Goal: Task Accomplishment & Management: Manage account settings

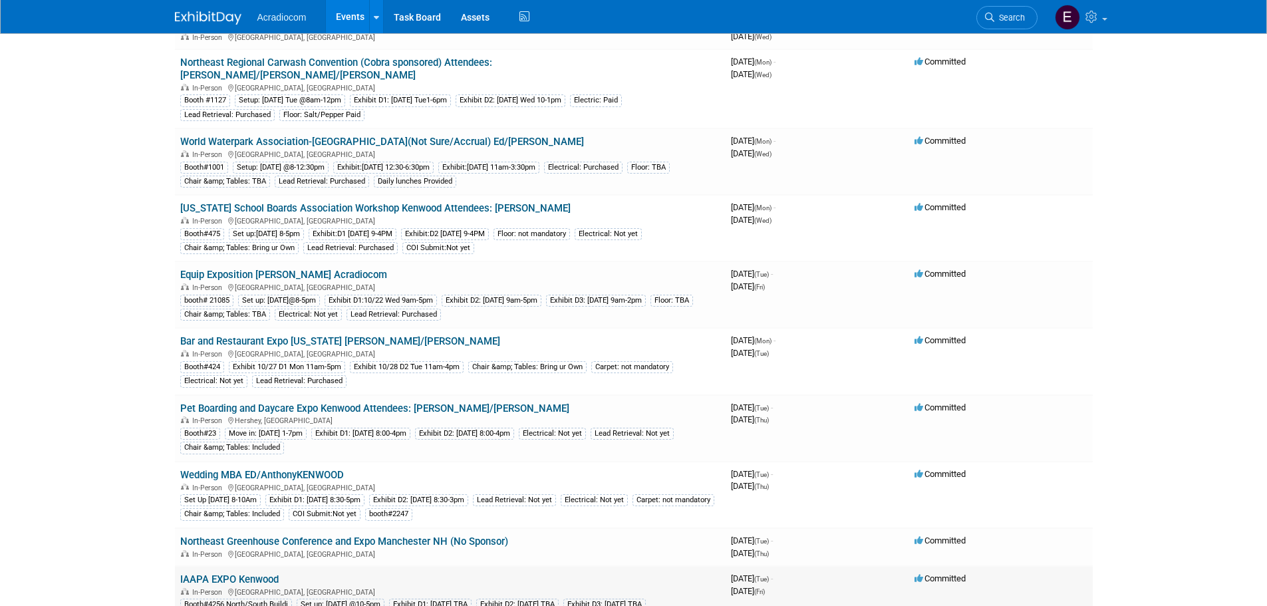
scroll to position [266, 0]
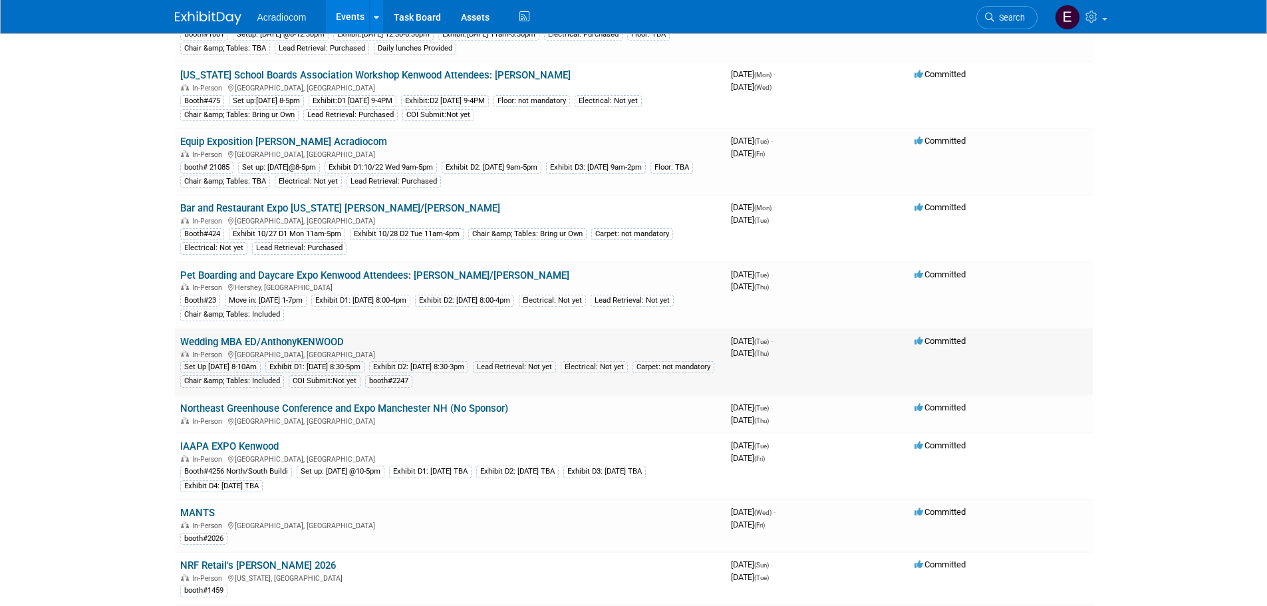
click at [298, 336] on link "Wedding MBA ED/AnthonyKENWOOD" at bounding box center [262, 342] width 164 height 12
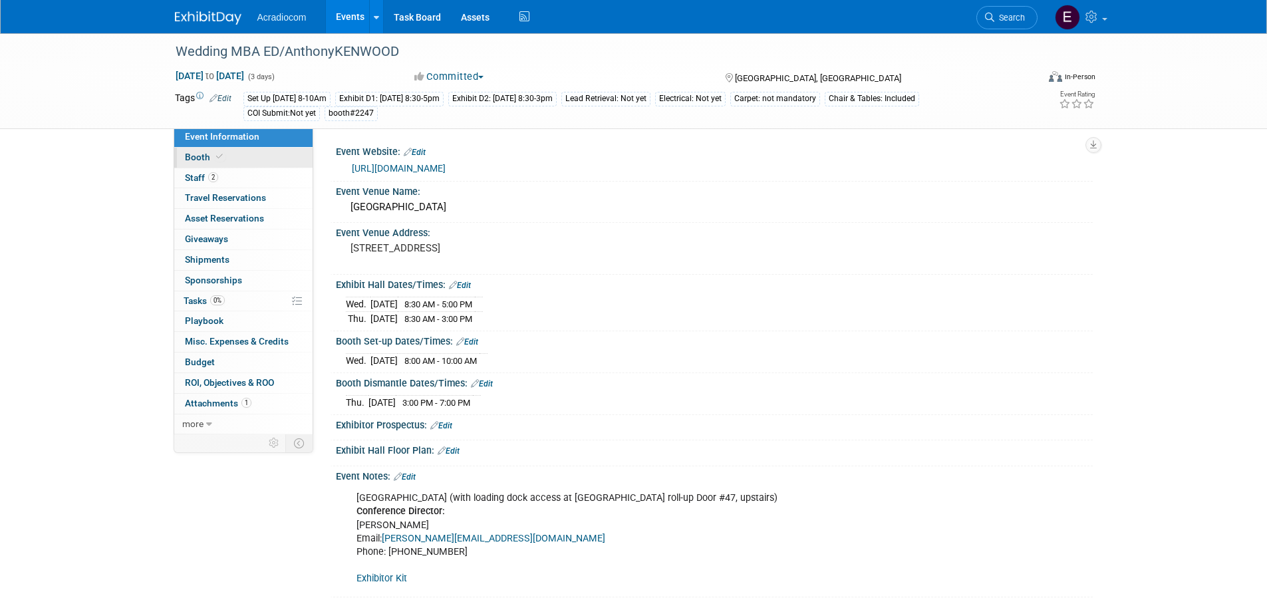
click at [263, 164] on link "Booth" at bounding box center [243, 158] width 138 height 20
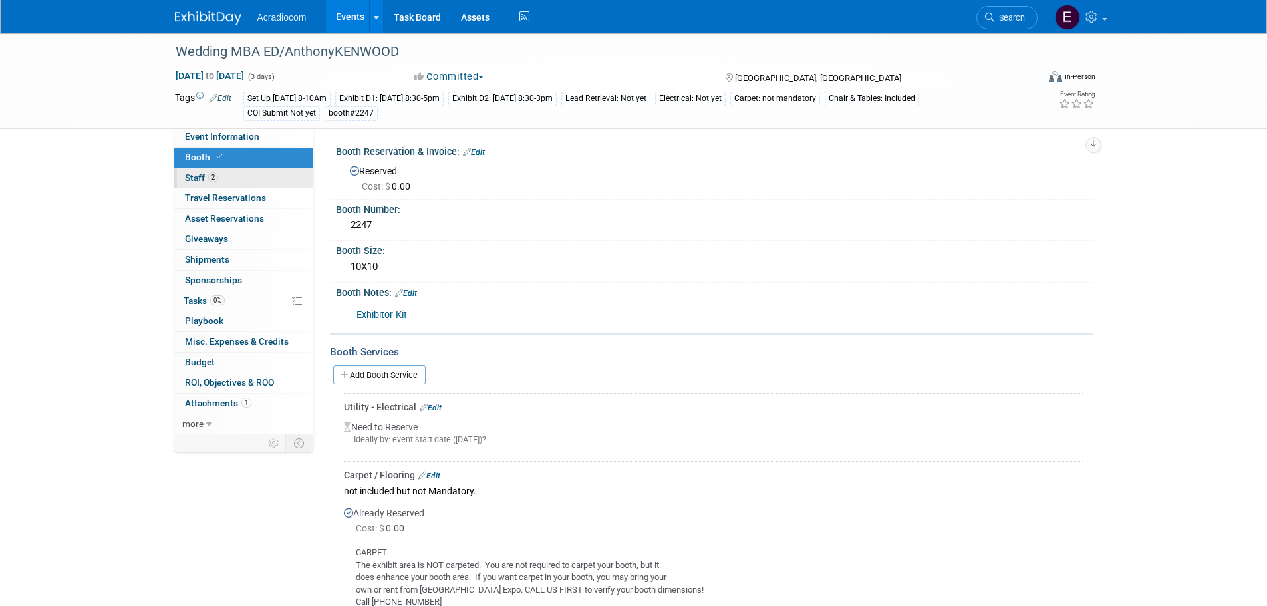
click at [263, 176] on link "2 Staff 2" at bounding box center [243, 178] width 138 height 20
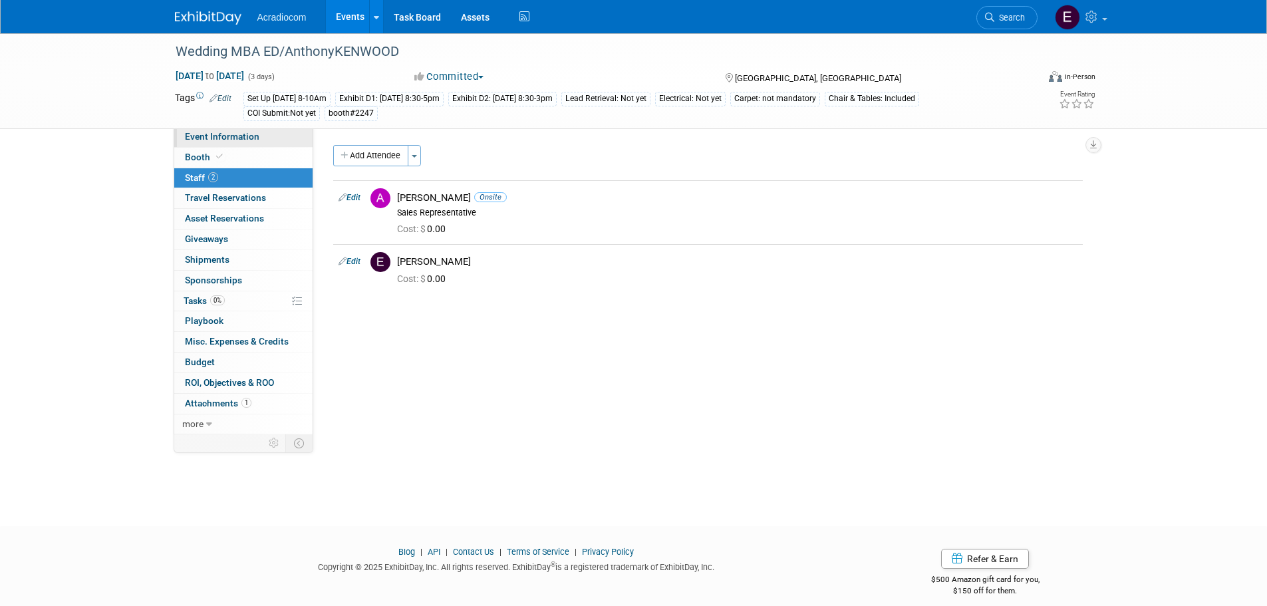
click at [289, 137] on link "Event Information" at bounding box center [243, 137] width 138 height 20
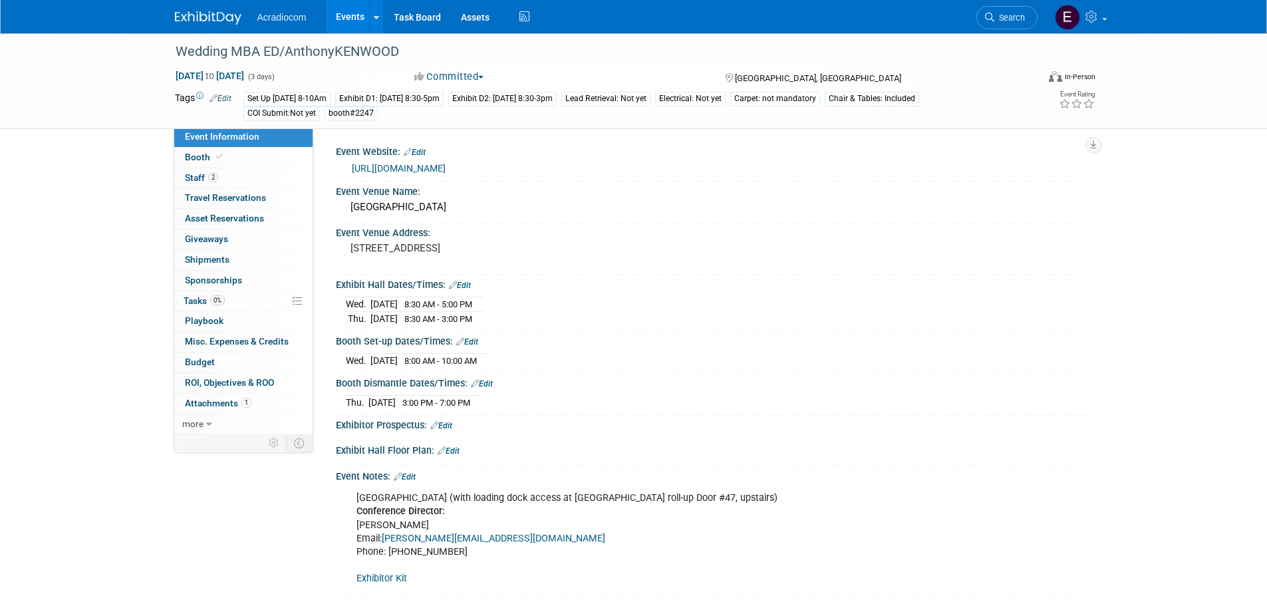
click at [470, 284] on link "Edit" at bounding box center [460, 285] width 22 height 9
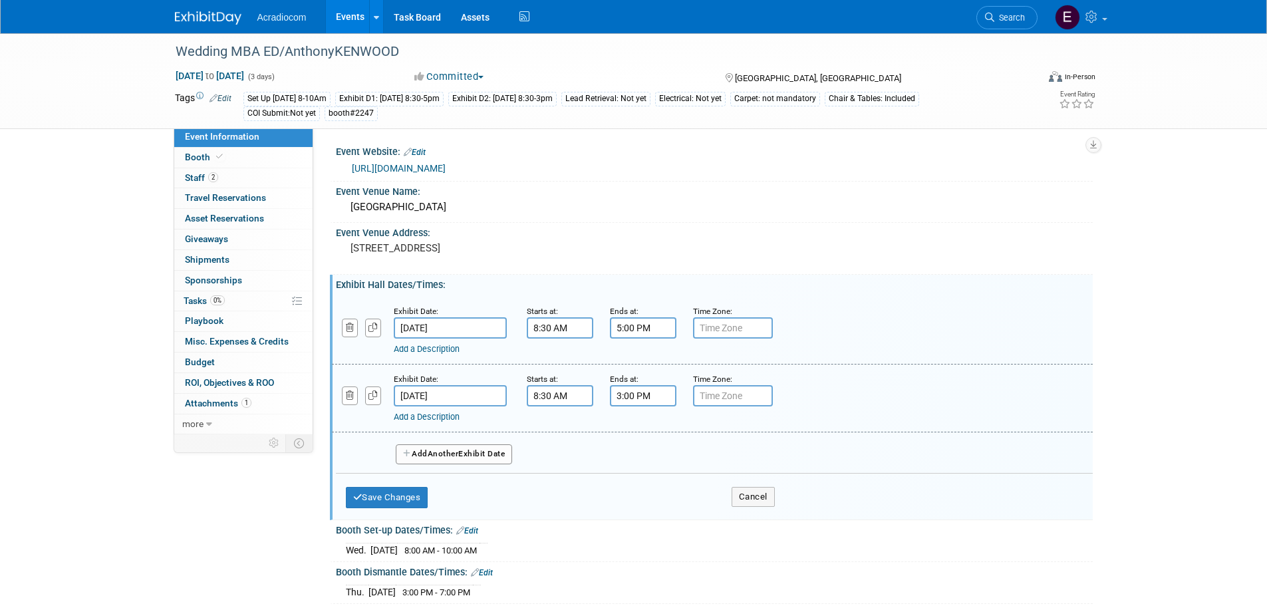
click at [551, 335] on input "8:30 AM" at bounding box center [560, 327] width 67 height 21
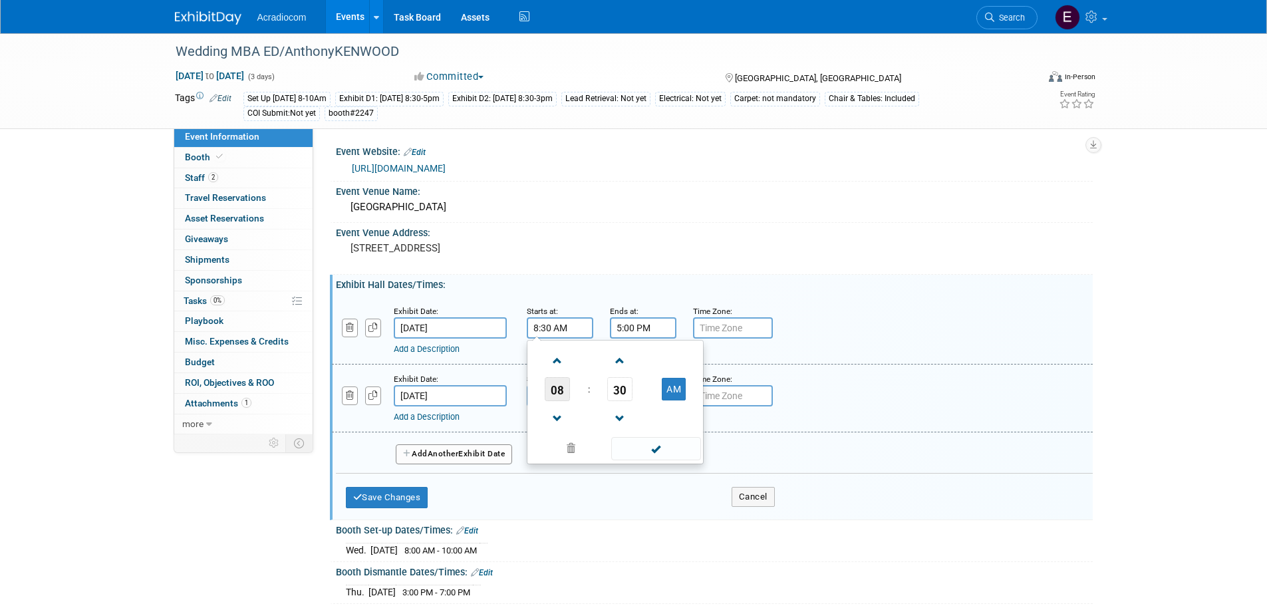
click at [569, 385] on span "08" at bounding box center [557, 389] width 25 height 24
click at [561, 227] on div "Event Venue Address:" at bounding box center [714, 231] width 757 height 17
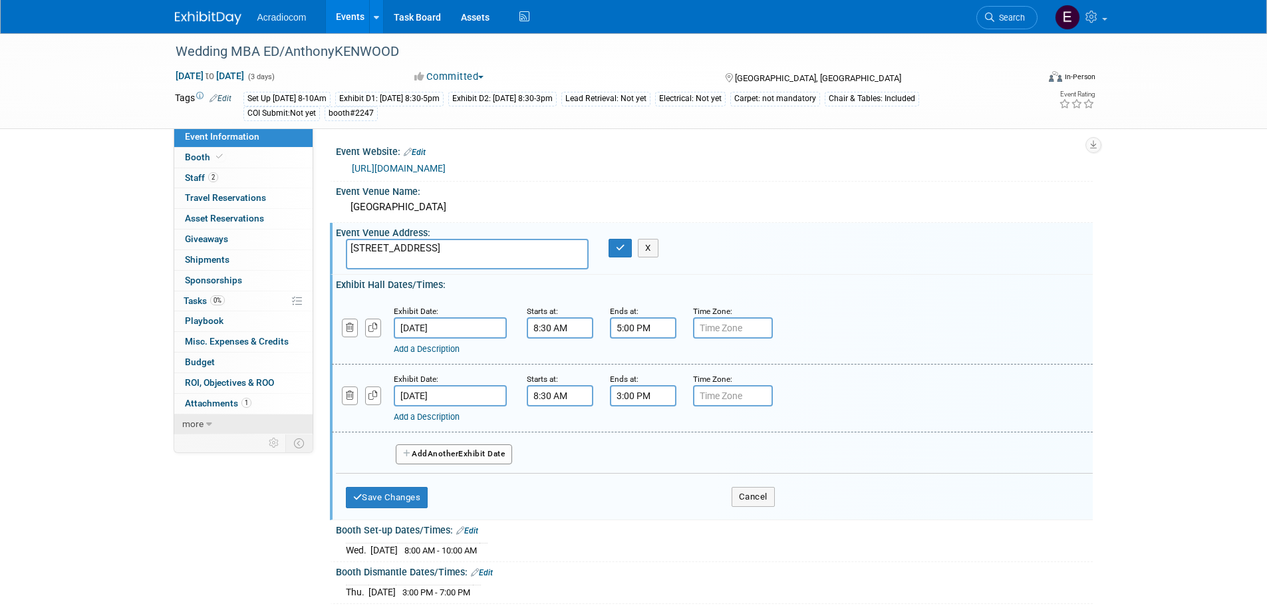
click at [218, 420] on link "more" at bounding box center [243, 424] width 138 height 20
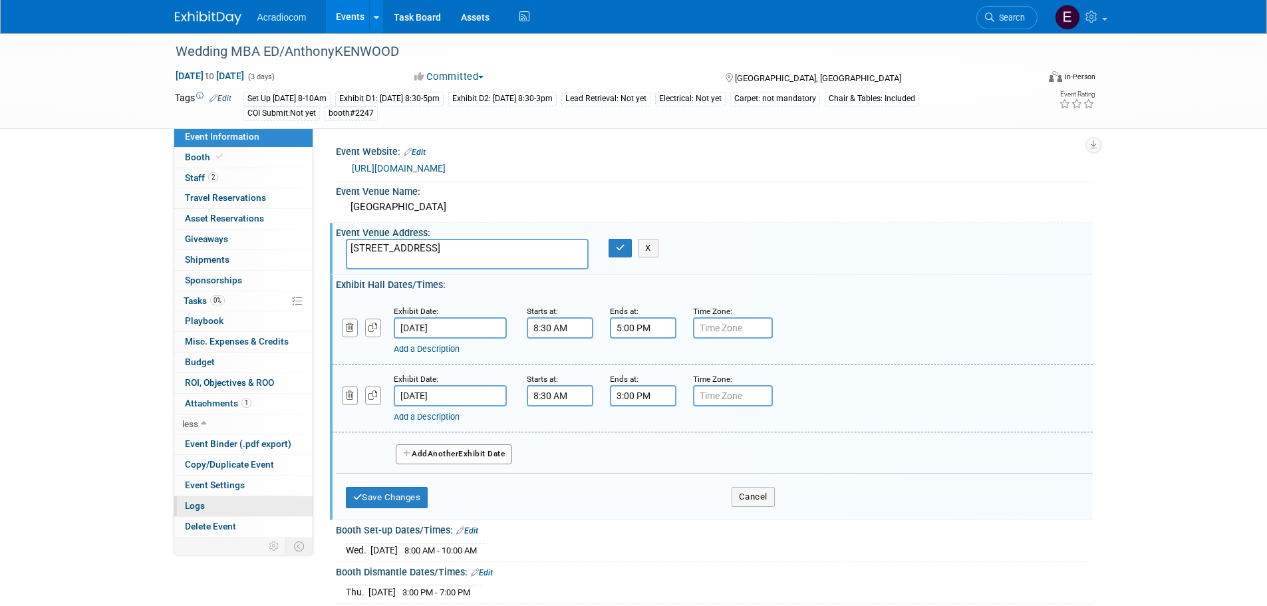
click at [213, 501] on link "Logs" at bounding box center [243, 506] width 138 height 20
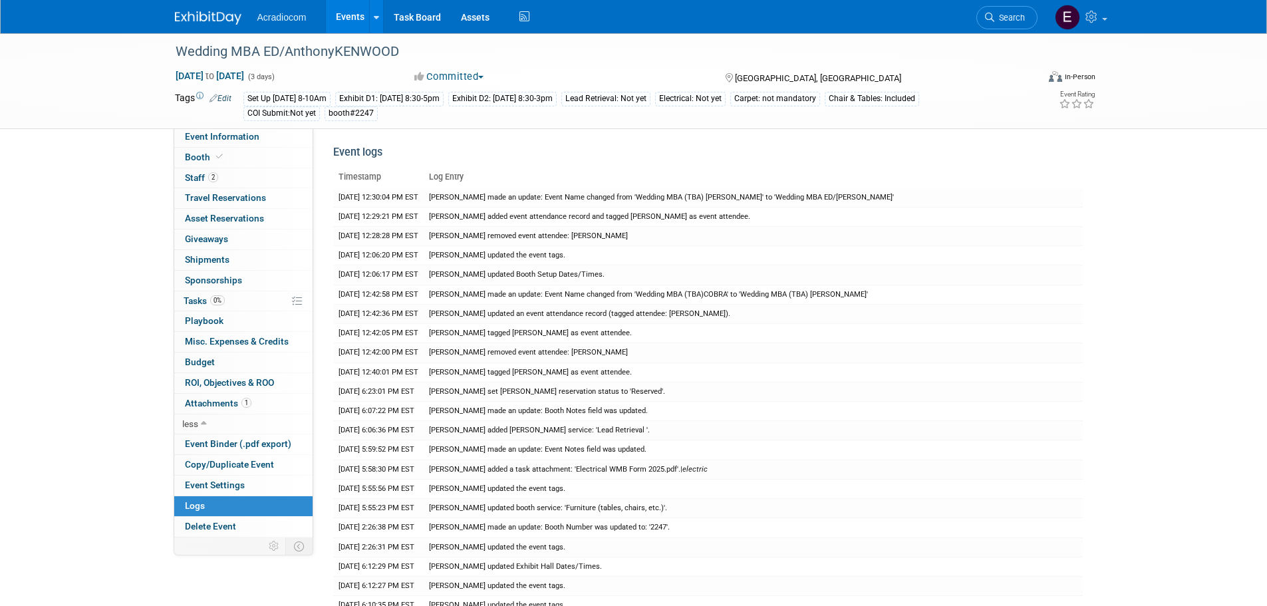
click at [434, 95] on div "Exhibit D1: [DATE] 8:30-5pm" at bounding box center [389, 99] width 108 height 14
click at [436, 94] on div "Exhibit D1: [DATE] 8:30-5pm" at bounding box center [389, 99] width 108 height 14
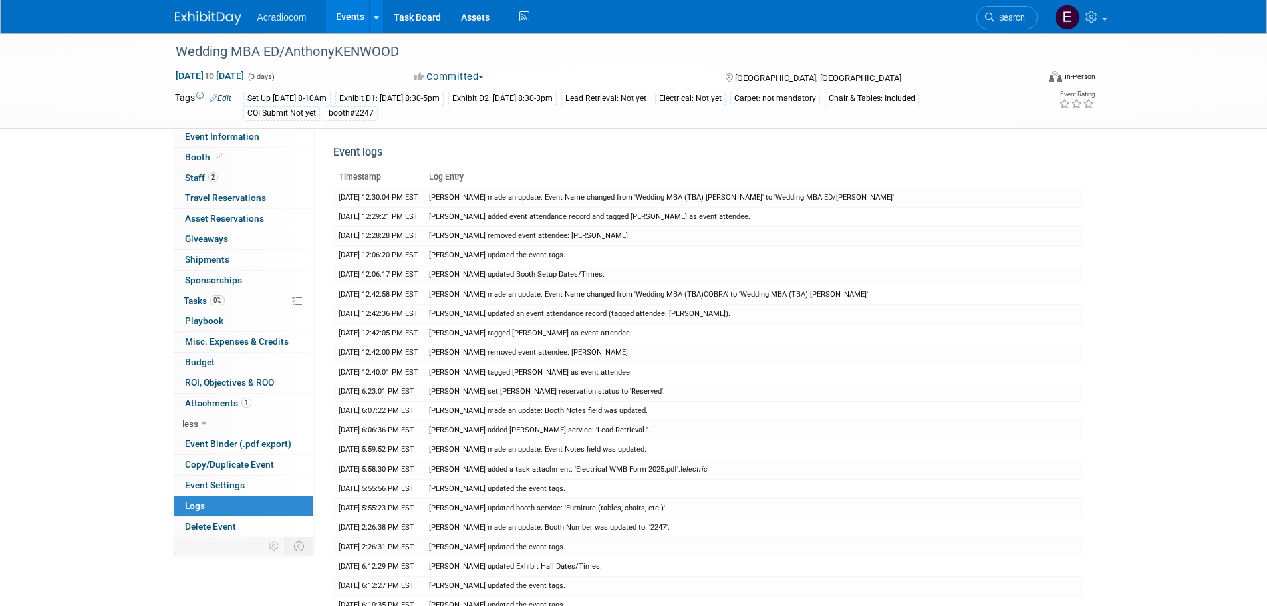
click at [232, 94] on link "Edit" at bounding box center [221, 98] width 22 height 9
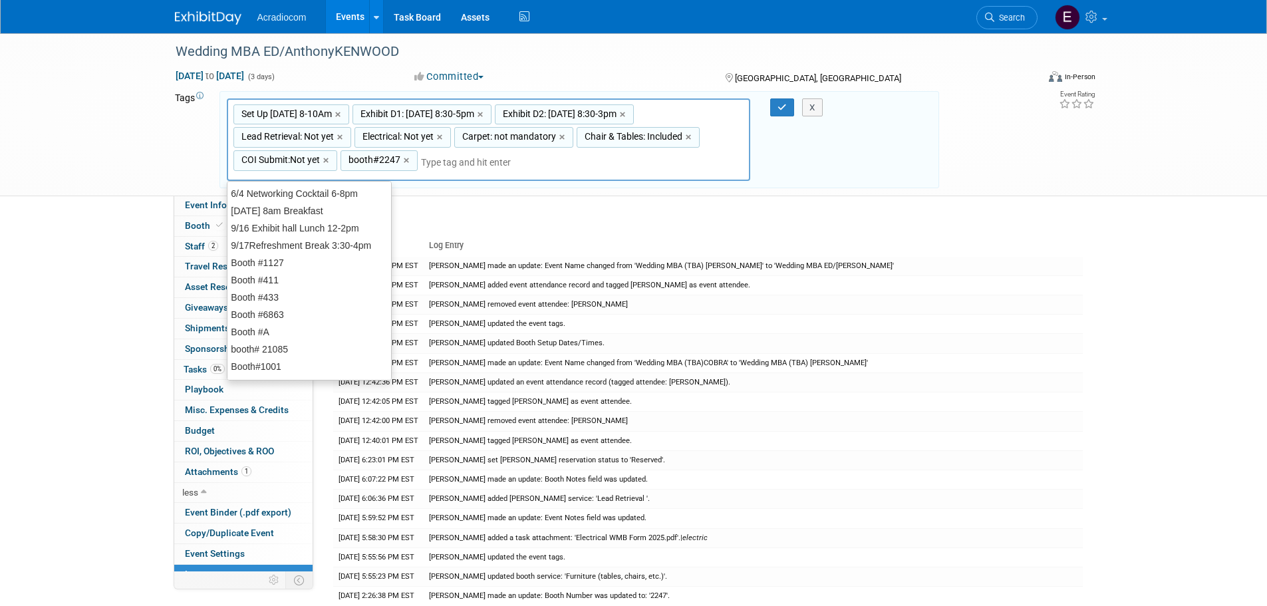
click at [432, 113] on span "Exhibit D1: [DATE] 8:30-5pm" at bounding box center [416, 113] width 116 height 13
type input "Exhibit D1: [DATE] 8:30-5pm"
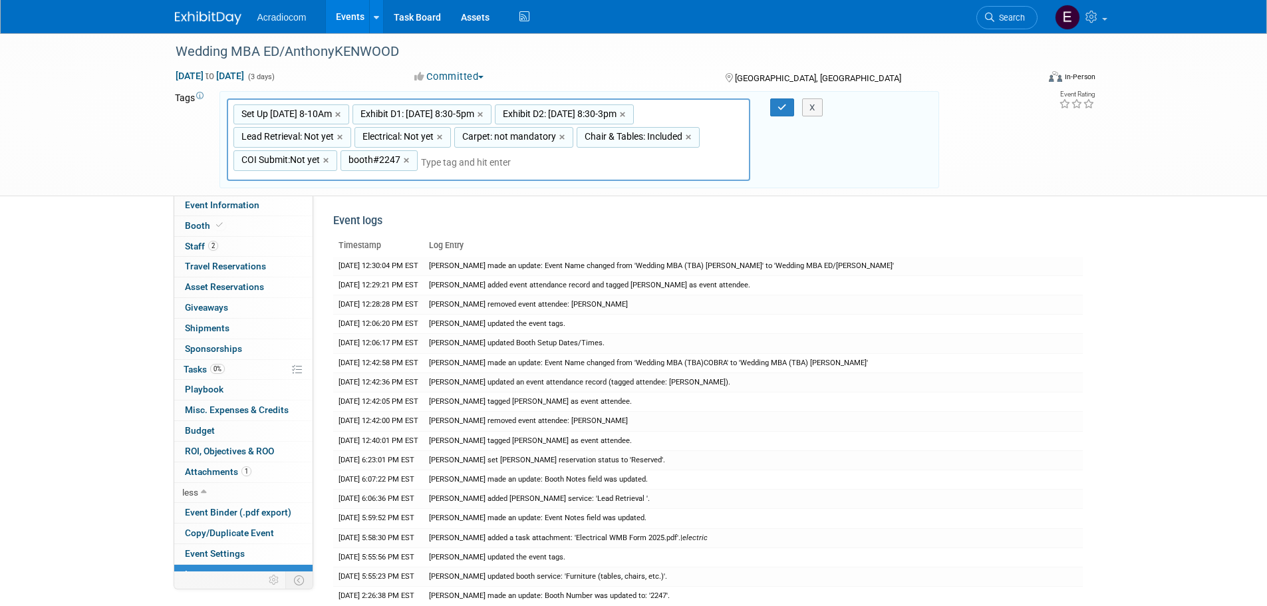
click at [432, 113] on span "Exhibit D1: [DATE] 8:30-5pm" at bounding box center [416, 113] width 116 height 13
type input "Exhibit D1: [DATE] 8:30-5pm"
click at [476, 113] on input "Exhibit D1: [DATE] 8:30-5pm" at bounding box center [423, 115] width 140 height 13
click at [481, 113] on input "Exhibit D1: [DATE] 8:30-5pm" at bounding box center [423, 115] width 140 height 13
type input "Exhibit D1: 11/12 Wed 10am-5pm"
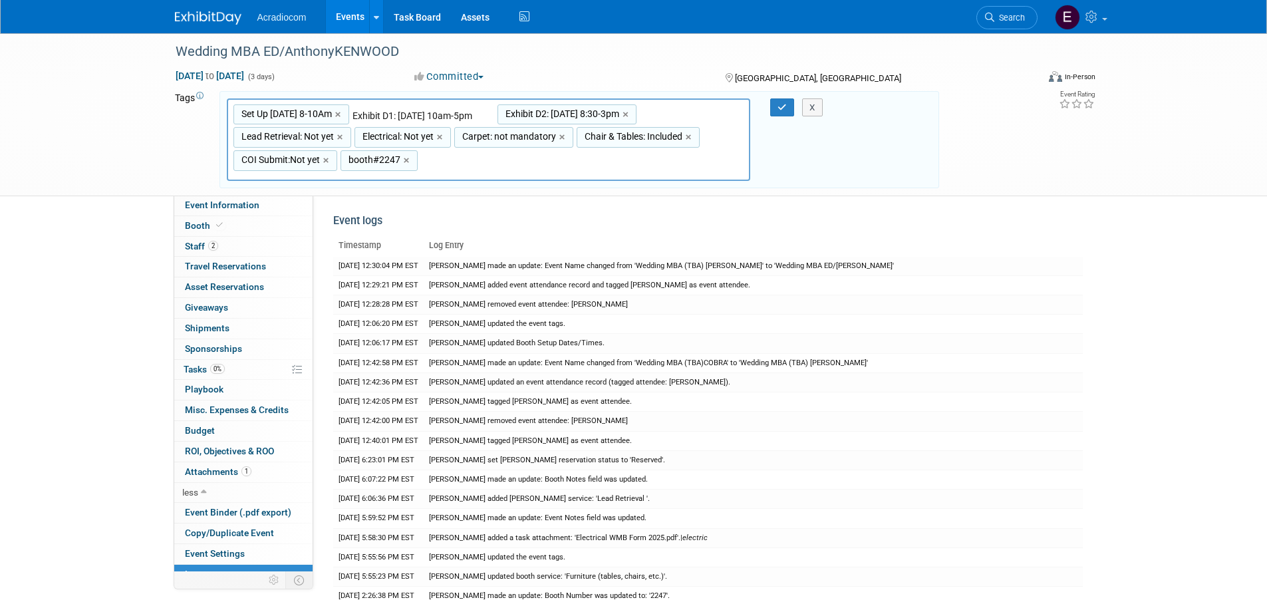
type input "Set Up 11/12 Wed 8-10Am, Exhibit D1: 11/12 Wed 10am-5pm, Exhibit D2: 11/13 8:30…"
click at [581, 116] on span "Exhibit D2: [DATE] 8:30-3pm" at bounding box center [561, 113] width 116 height 13
type input "Exhibit D2: [DATE] 8:30-3pm"
click at [581, 116] on span "Exhibit D2: [DATE] 8:30-3pm" at bounding box center [564, 113] width 116 height 13
type input "Exhibit D2: [DATE] 8:30-3pm"
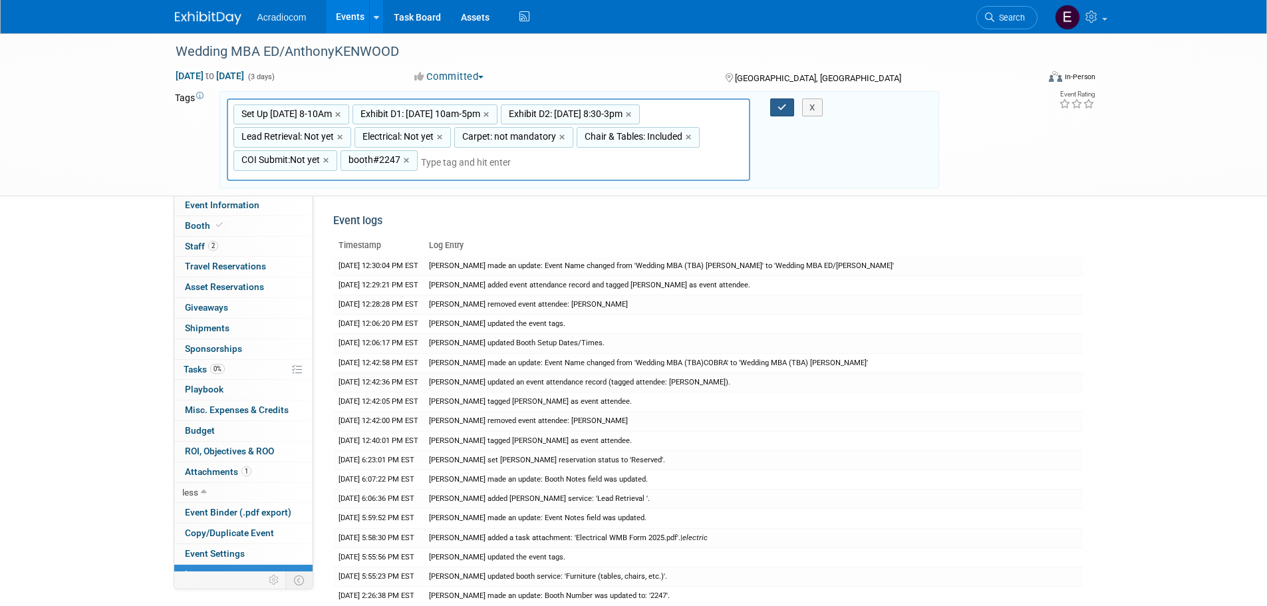
click at [779, 102] on button "button" at bounding box center [782, 107] width 24 height 19
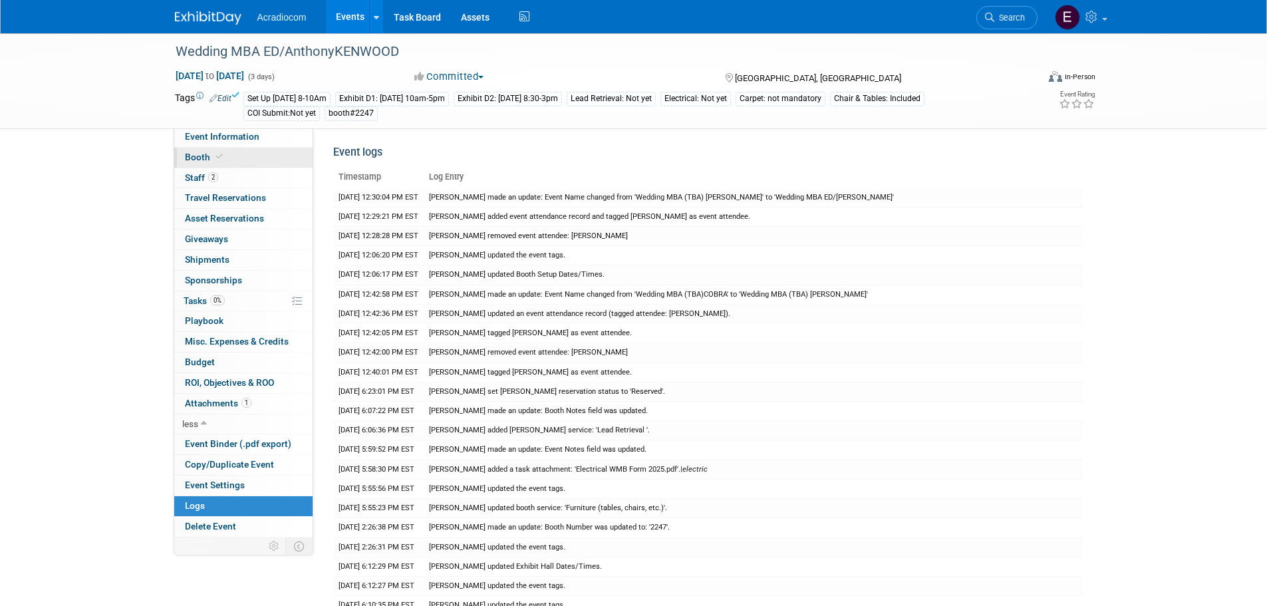
click at [251, 153] on link "Booth" at bounding box center [243, 158] width 138 height 20
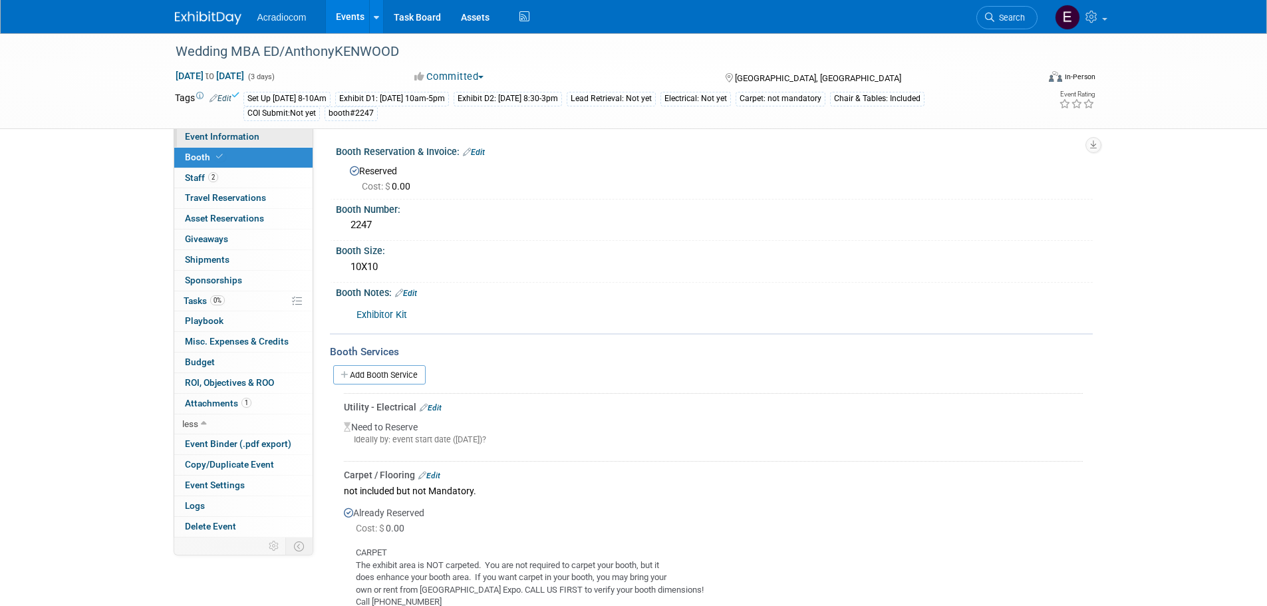
click at [257, 140] on span "Event Information" at bounding box center [222, 136] width 75 height 11
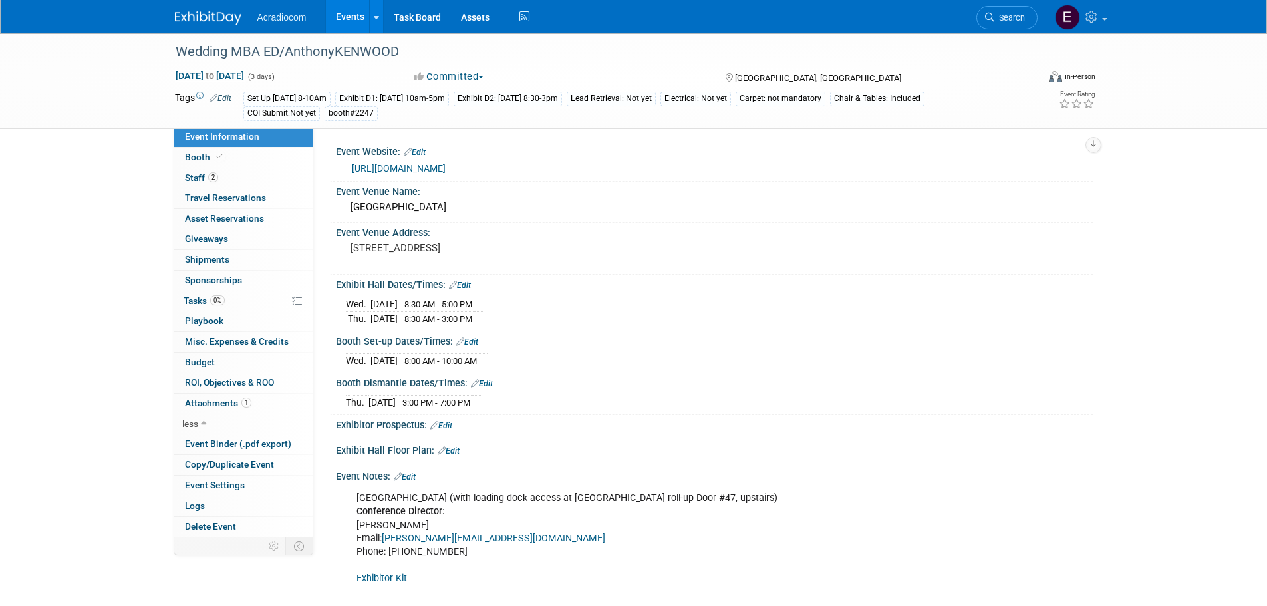
click at [436, 307] on span "8:30 AM - 5:00 PM" at bounding box center [438, 304] width 68 height 10
click at [458, 282] on link "Edit" at bounding box center [460, 285] width 22 height 9
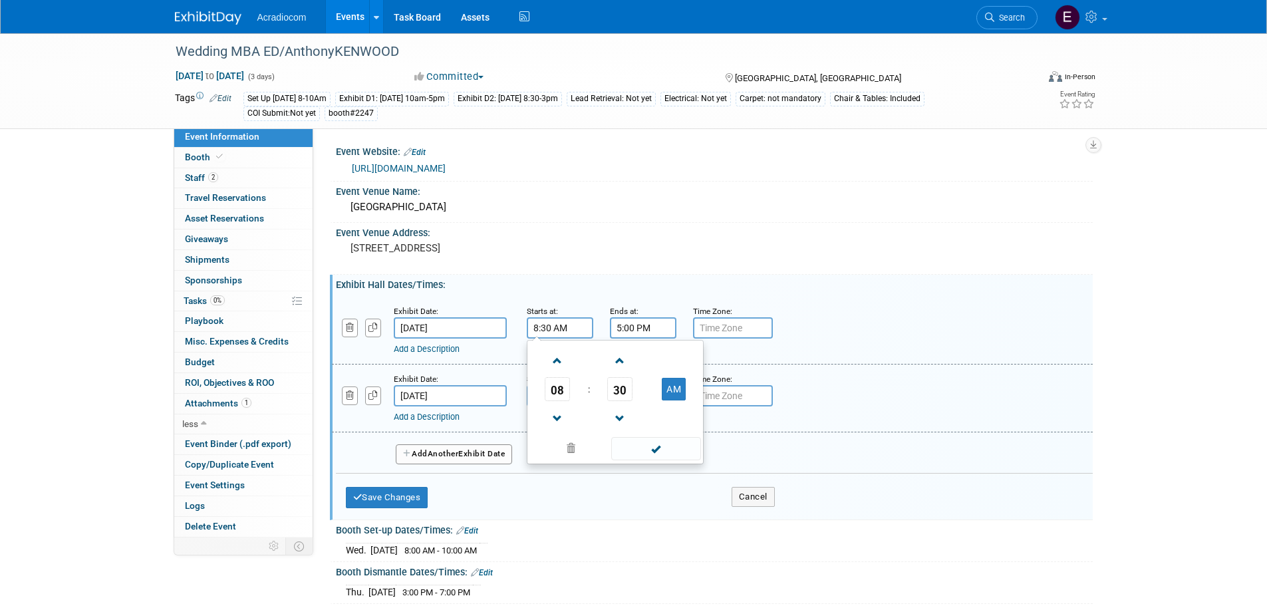
click at [541, 325] on input "8:30 AM" at bounding box center [560, 327] width 67 height 21
click at [560, 355] on span at bounding box center [557, 360] width 23 height 23
click at [603, 383] on td "30" at bounding box center [620, 389] width 55 height 24
click at [612, 383] on span "30" at bounding box center [619, 389] width 25 height 24
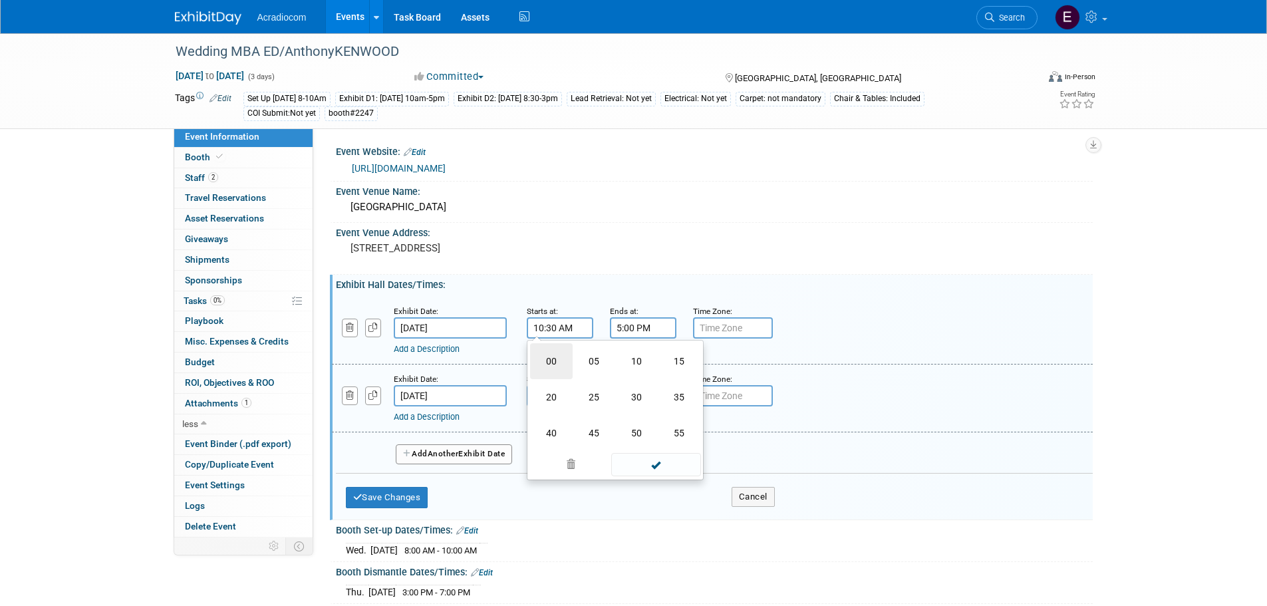
click at [544, 369] on td "00" at bounding box center [551, 361] width 43 height 36
type input "10:00 AM"
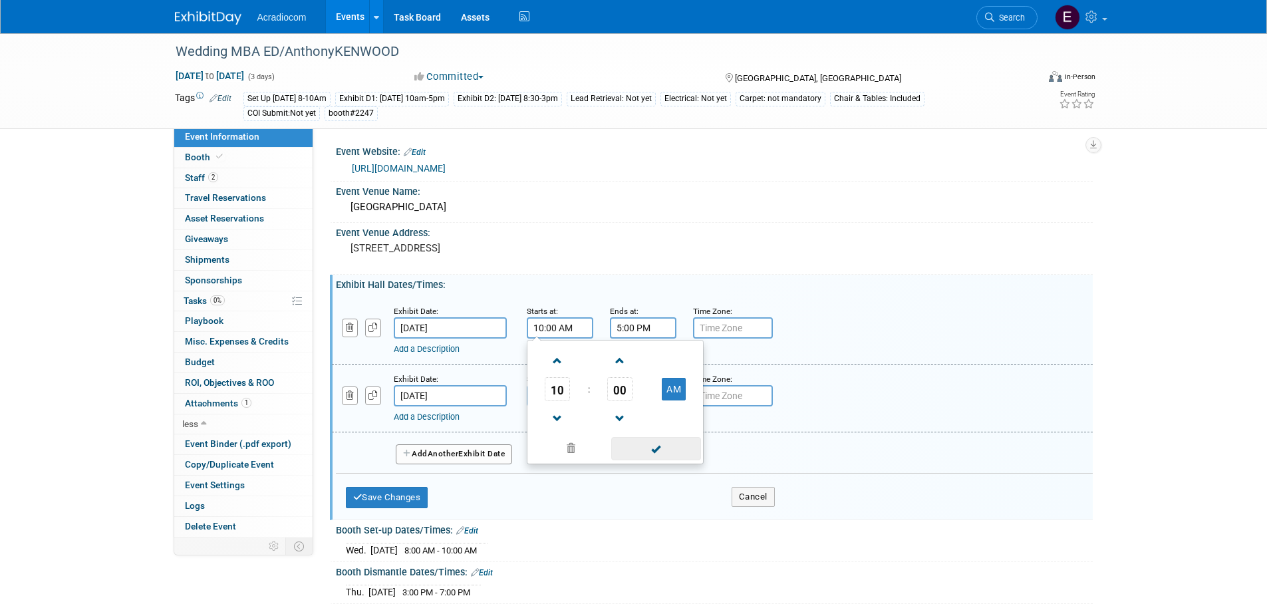
click at [645, 448] on span at bounding box center [656, 448] width 90 height 23
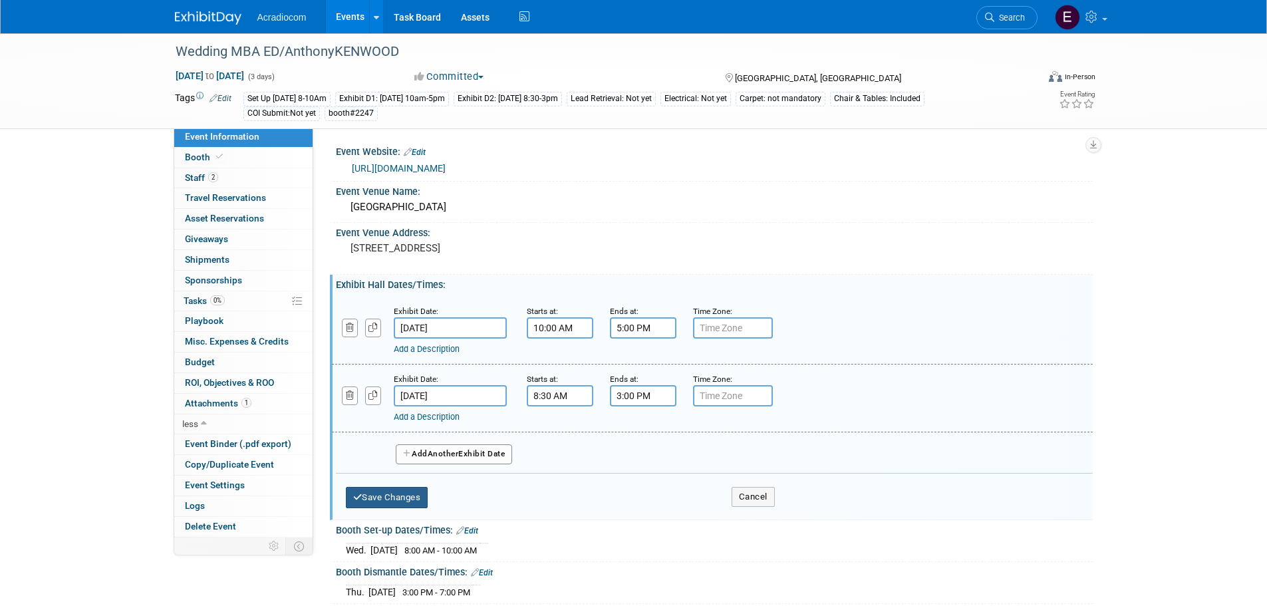
click at [387, 500] on button "Save Changes" at bounding box center [387, 497] width 82 height 21
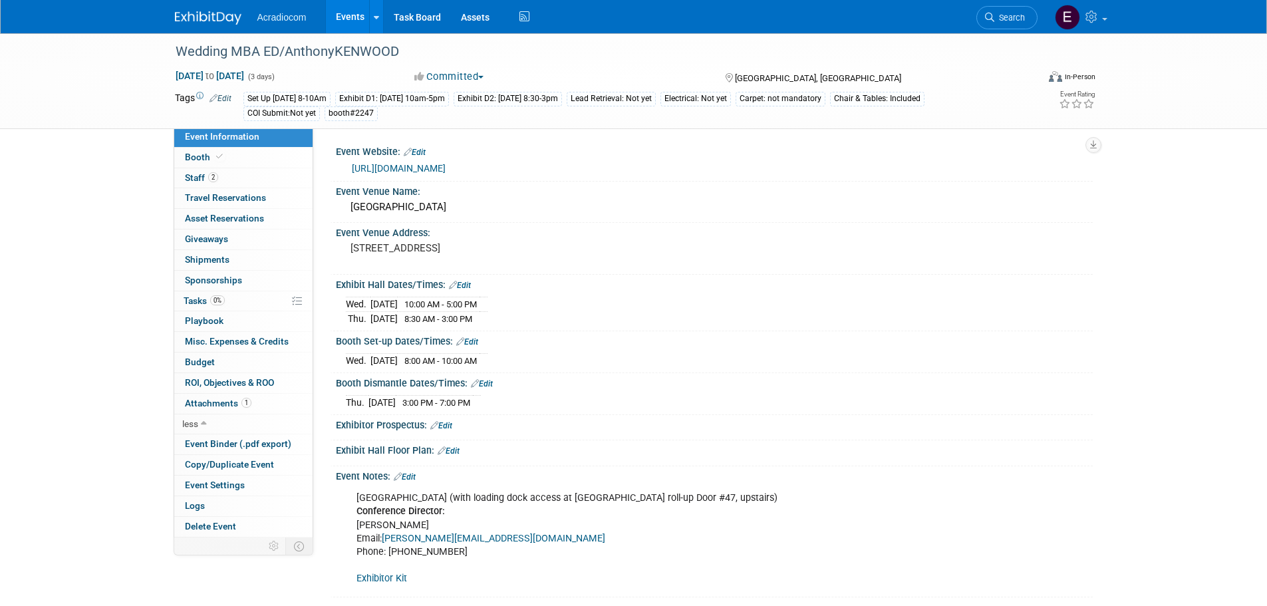
click at [474, 338] on link "Edit" at bounding box center [467, 341] width 22 height 9
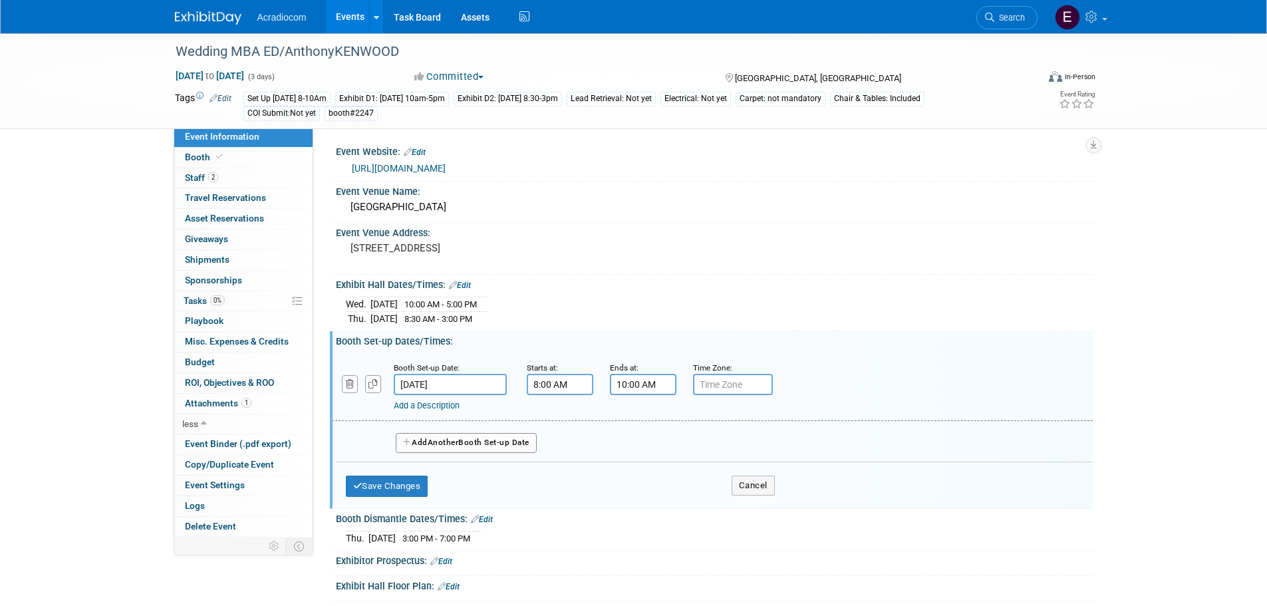
click at [450, 438] on span "Another" at bounding box center [443, 442] width 31 height 9
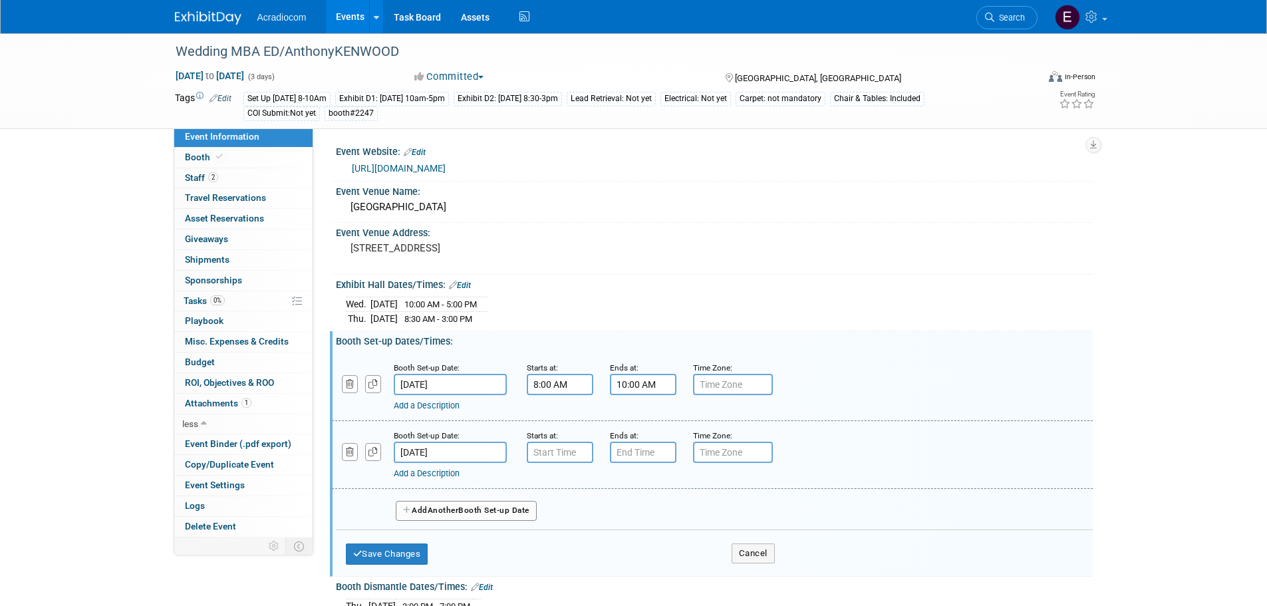
click at [412, 453] on input "Nov 13, 2025" at bounding box center [450, 452] width 113 height 21
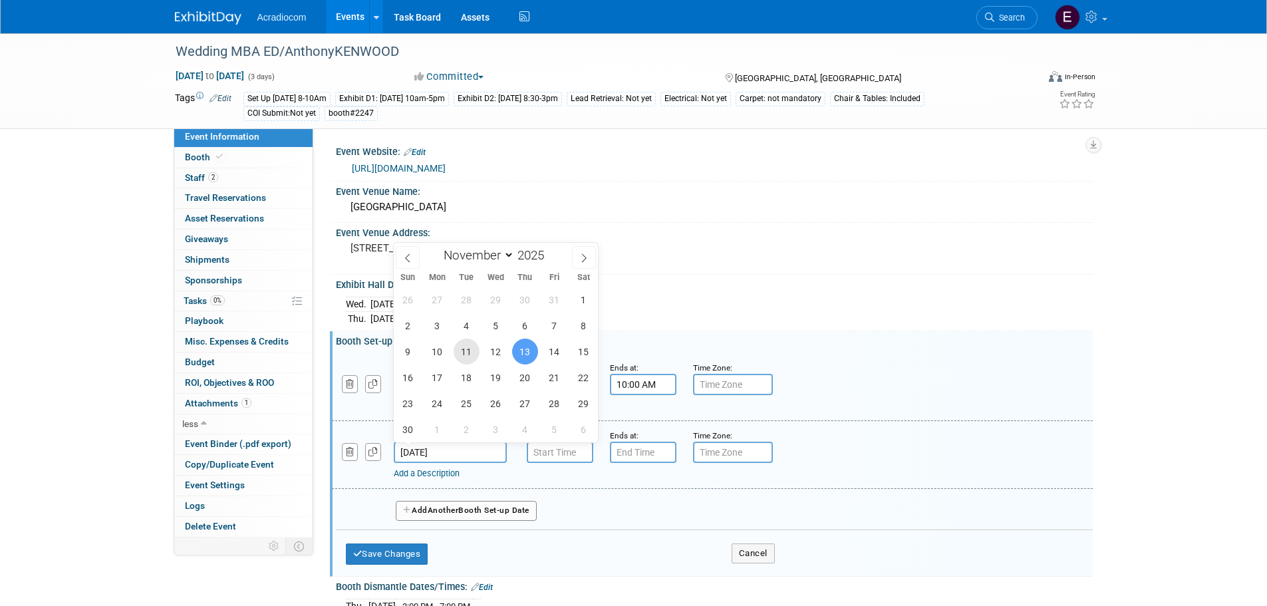
click at [468, 353] on span "11" at bounding box center [467, 352] width 26 height 26
type input "Nov 11, 2025"
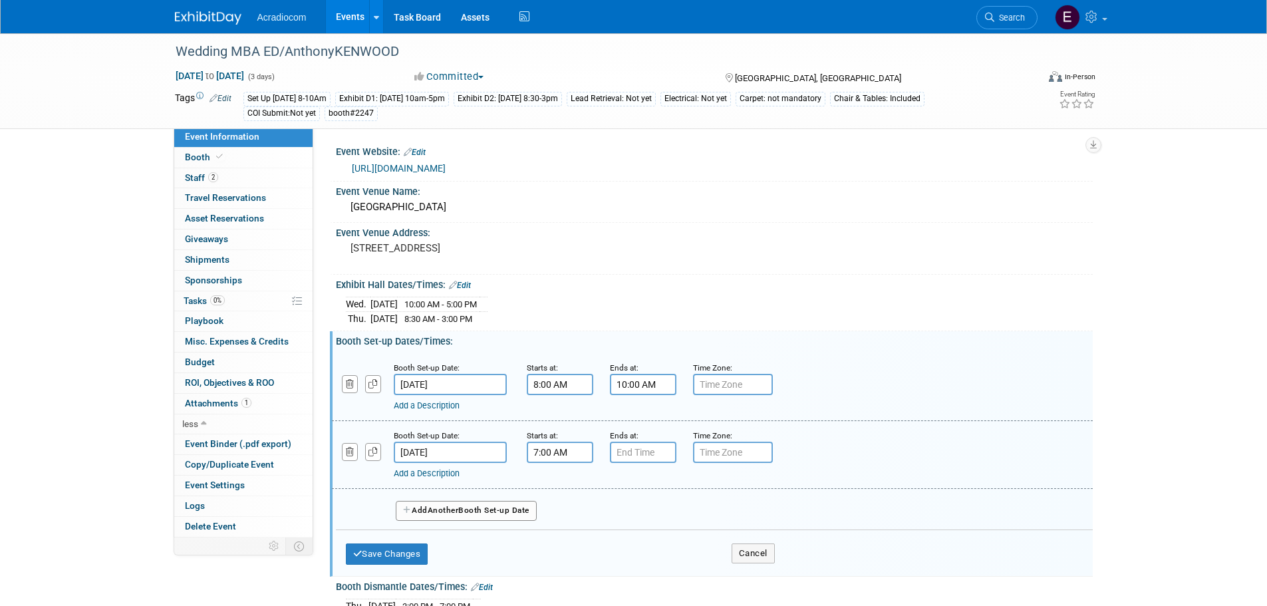
click at [571, 459] on input "7:00 AM" at bounding box center [560, 452] width 67 height 21
click at [563, 516] on span "07" at bounding box center [557, 514] width 25 height 24
click at [627, 492] on td "02" at bounding box center [636, 486] width 43 height 36
type input "2:00 AM"
click at [657, 452] on input "7:00 PM" at bounding box center [643, 452] width 67 height 21
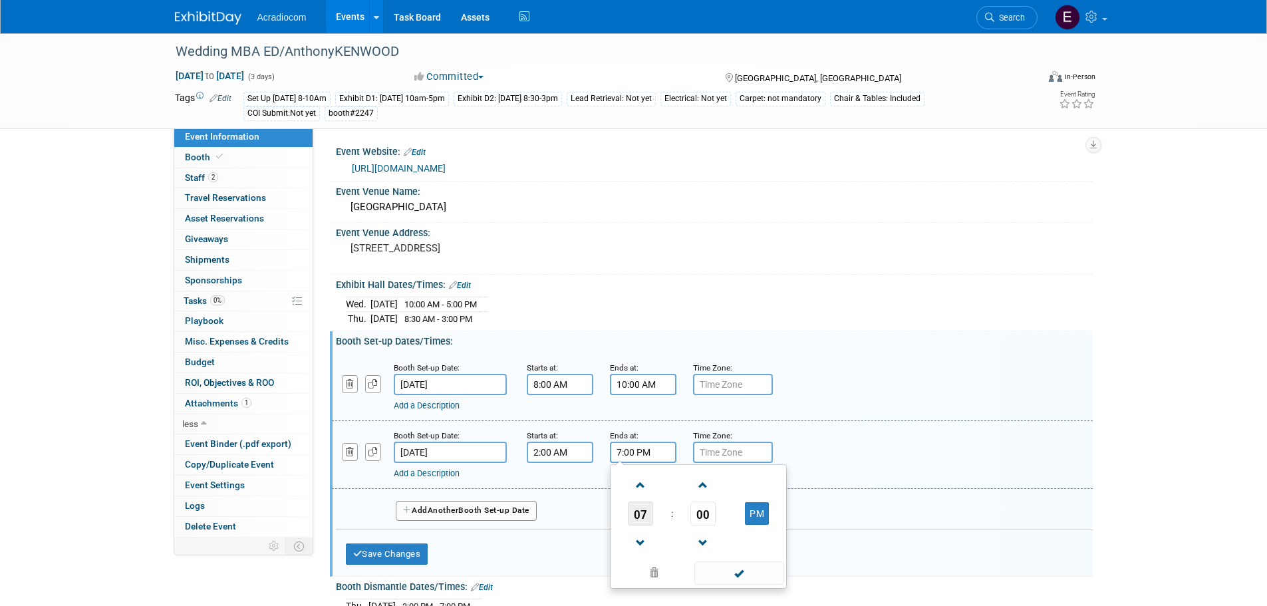
click at [653, 513] on span "07" at bounding box center [640, 514] width 25 height 24
click at [726, 513] on td "06" at bounding box center [719, 522] width 43 height 36
type input "6:00 PM"
click at [576, 452] on input "2:00 AM" at bounding box center [560, 452] width 67 height 21
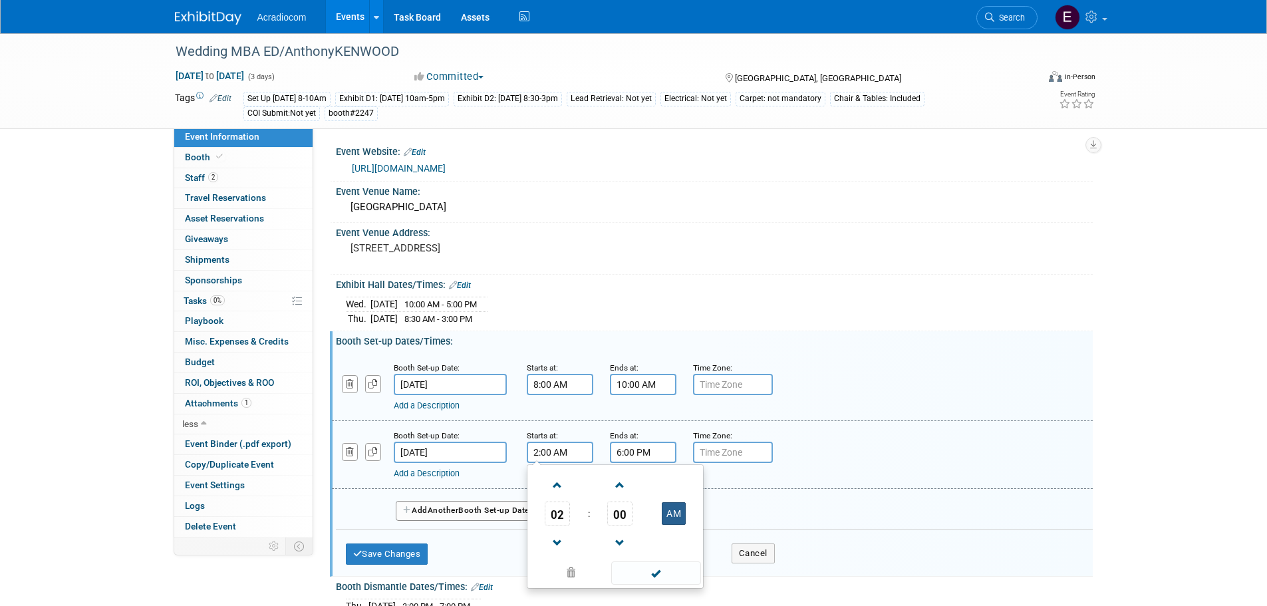
click at [679, 516] on button "AM" at bounding box center [674, 513] width 24 height 23
type input "2:00 PM"
click at [681, 569] on span at bounding box center [656, 572] width 90 height 23
click at [402, 551] on button "Save Changes" at bounding box center [387, 553] width 82 height 21
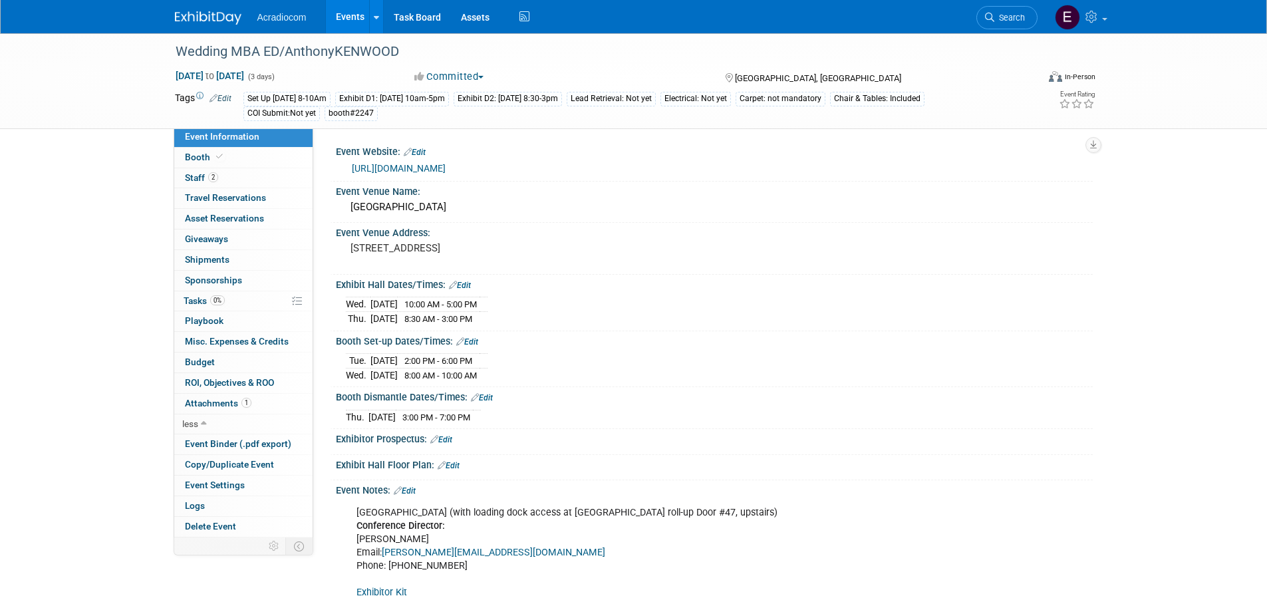
scroll to position [147, 0]
